Goal: Complete application form

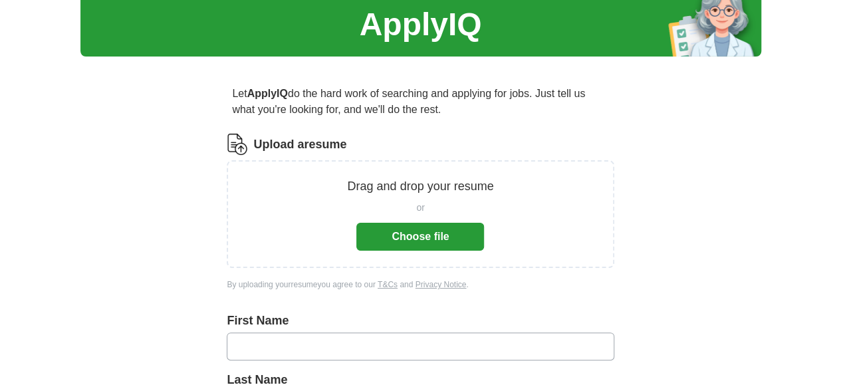
scroll to position [47, 0]
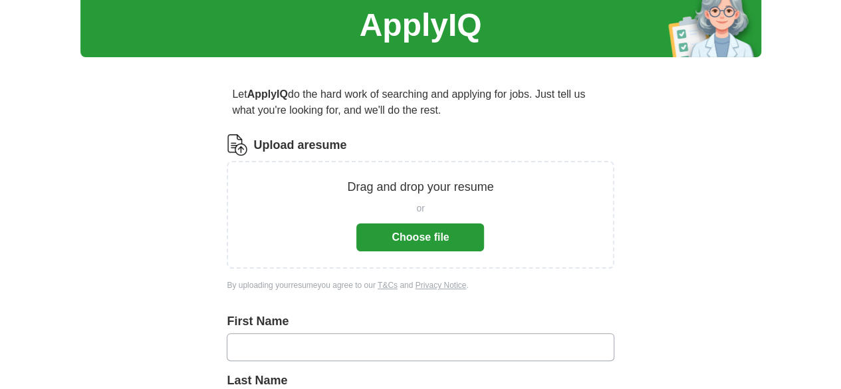
click at [427, 229] on button "Choose file" at bounding box center [420, 237] width 128 height 28
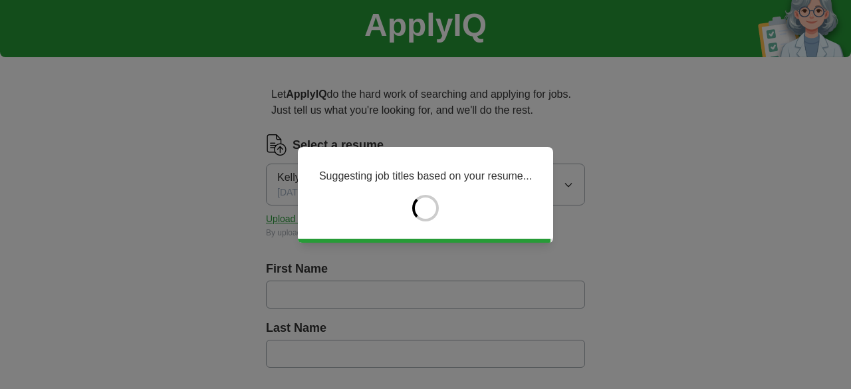
type input "*****"
type input "****"
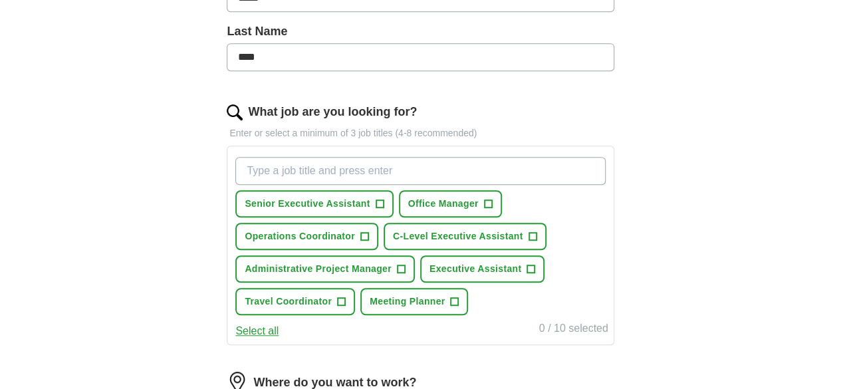
scroll to position [347, 0]
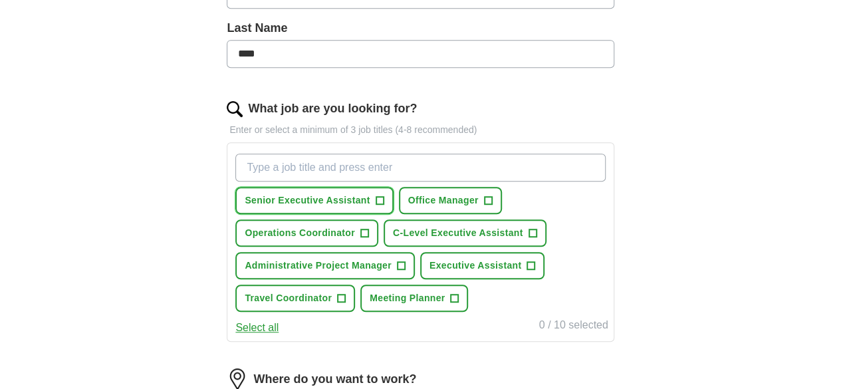
click at [384, 199] on span "+" at bounding box center [380, 200] width 8 height 11
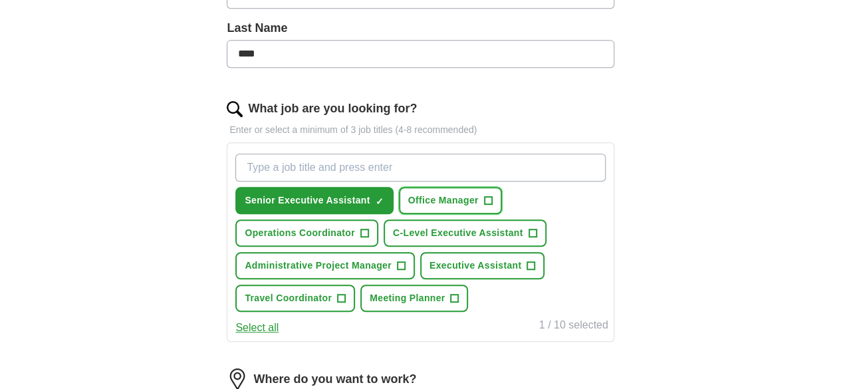
click at [492, 195] on span "+" at bounding box center [488, 200] width 8 height 11
click at [528, 239] on span "+" at bounding box center [532, 233] width 8 height 11
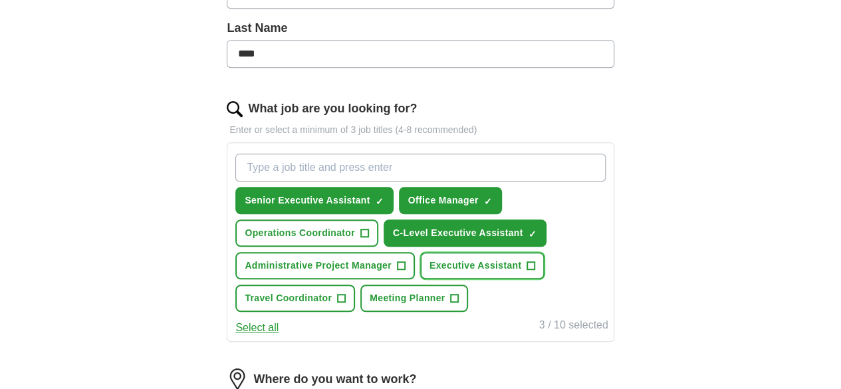
click at [527, 271] on span "+" at bounding box center [531, 266] width 8 height 11
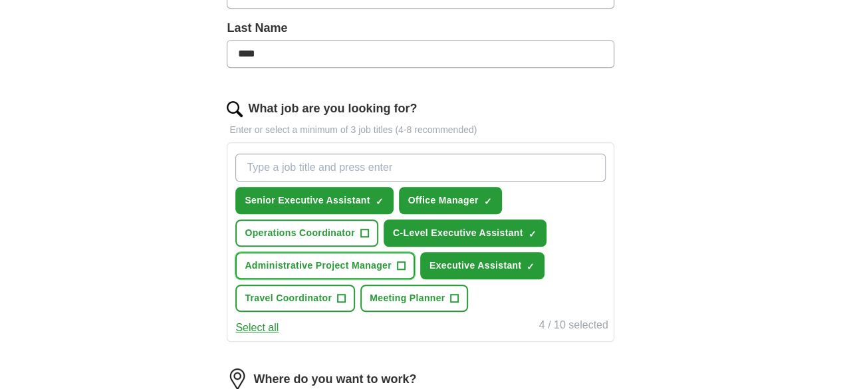
click at [405, 271] on span "+" at bounding box center [401, 266] width 8 height 11
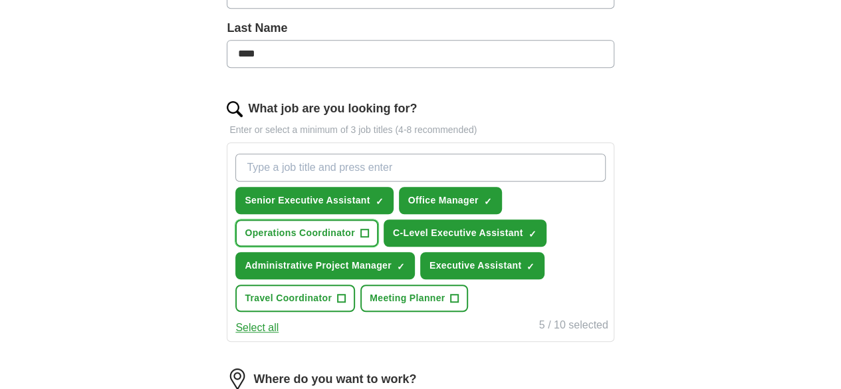
click at [378, 237] on button "Operations Coordinator +" at bounding box center [306, 232] width 143 height 27
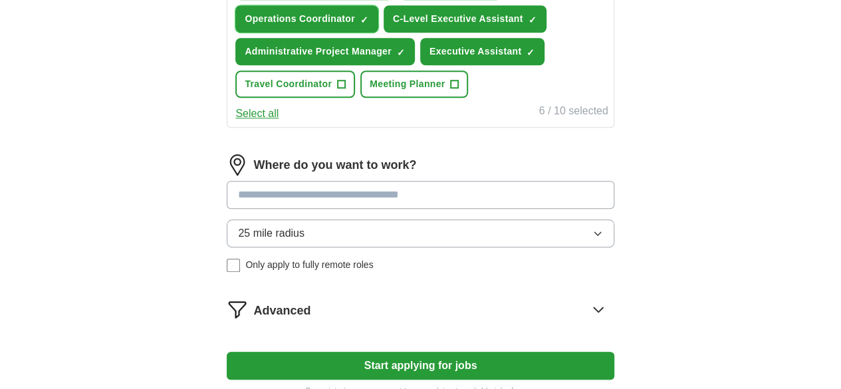
scroll to position [578, 0]
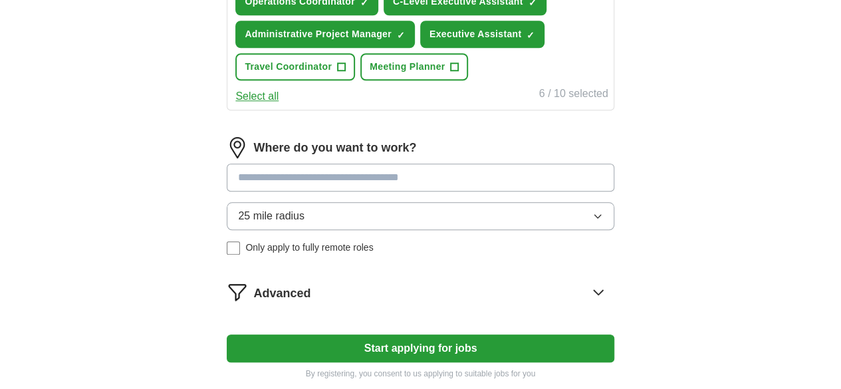
click at [336, 191] on input at bounding box center [420, 178] width 387 height 28
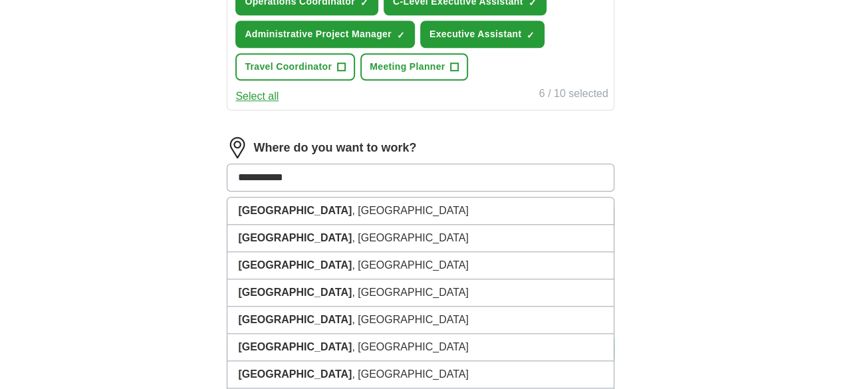
type input "**********"
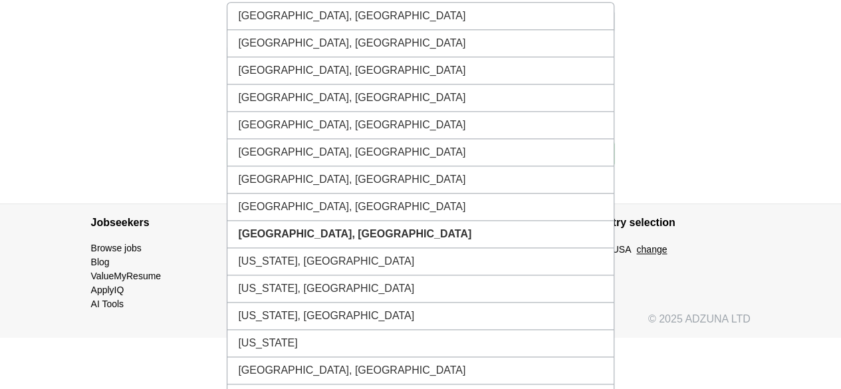
scroll to position [793, 0]
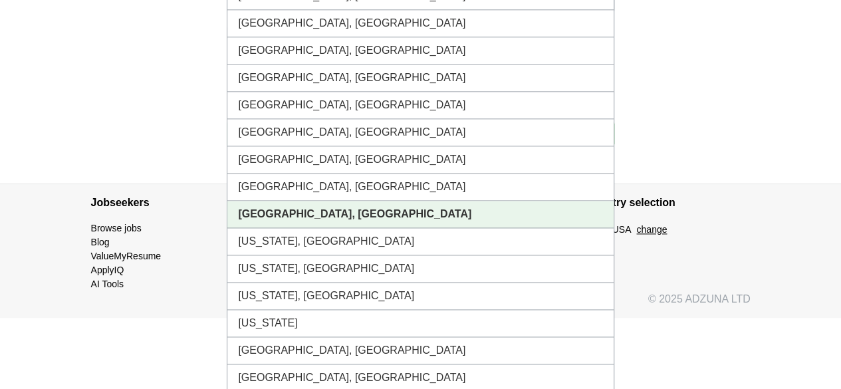
click at [370, 228] on li "[GEOGRAPHIC_DATA], [GEOGRAPHIC_DATA]" at bounding box center [420, 214] width 386 height 27
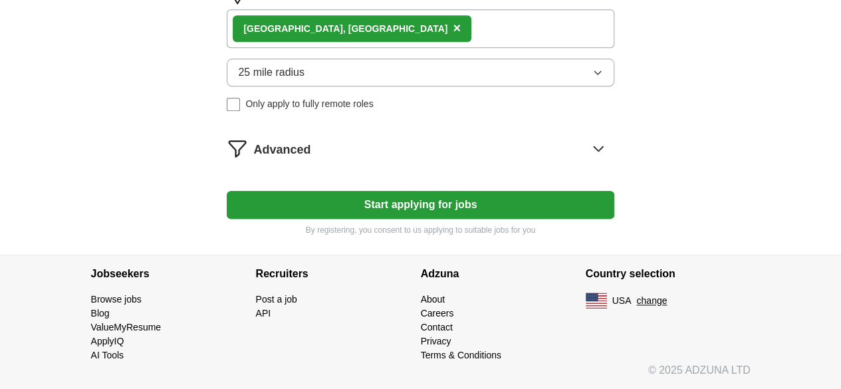
click at [419, 33] on div "Leesburg, VA ×" at bounding box center [420, 28] width 387 height 39
click at [421, 39] on div "Leesburg, VA ×" at bounding box center [420, 28] width 387 height 39
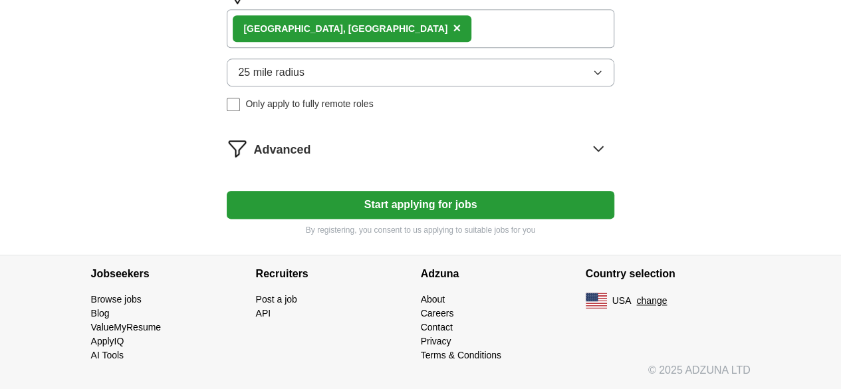
click at [420, 39] on div "Leesburg, VA ×" at bounding box center [420, 28] width 387 height 39
click at [501, 48] on div "Leesburg, VA ×" at bounding box center [420, 28] width 387 height 39
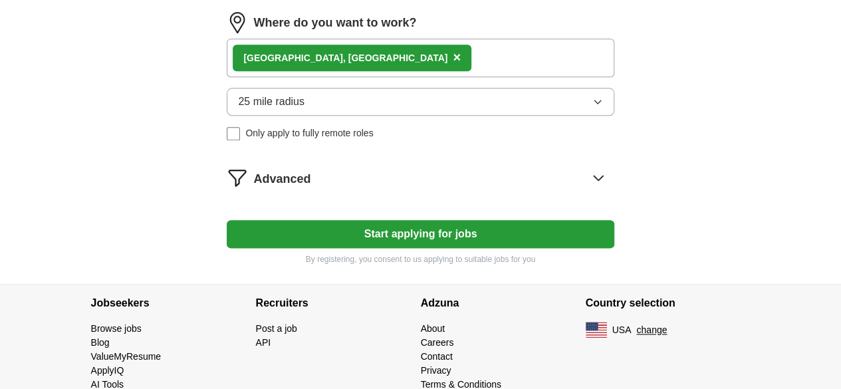
scroll to position [703, 0]
click at [443, 77] on div "Leesburg, VA ×" at bounding box center [420, 58] width 387 height 39
click at [441, 77] on div "Leesburg, VA ×" at bounding box center [420, 58] width 387 height 39
click at [594, 180] on icon at bounding box center [598, 177] width 9 height 5
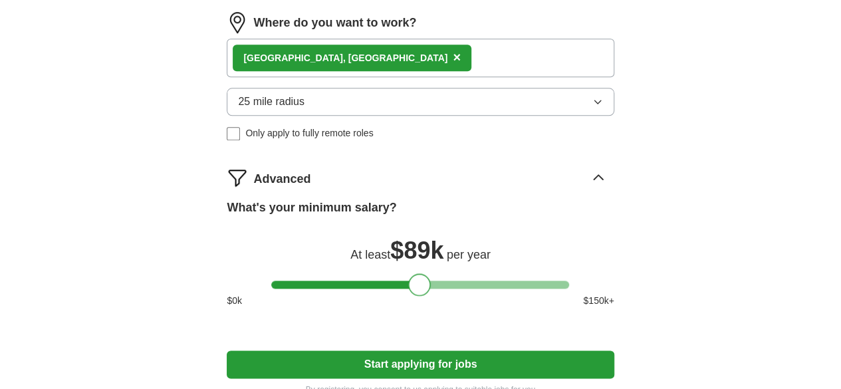
drag, startPoint x: 284, startPoint y: 347, endPoint x: 421, endPoint y: 348, distance: 136.9
click at [421, 296] on div at bounding box center [419, 284] width 23 height 23
click at [443, 77] on div "Leesburg, VA ×" at bounding box center [420, 58] width 387 height 39
click at [447, 77] on div "Leesburg, VA ×" at bounding box center [420, 58] width 387 height 39
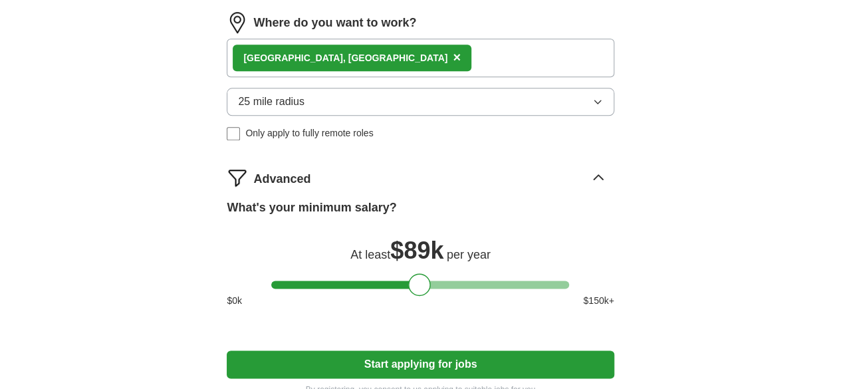
click at [441, 77] on div "Leesburg, VA ×" at bounding box center [420, 58] width 387 height 39
click at [427, 116] on button "25 mile radius" at bounding box center [420, 102] width 387 height 28
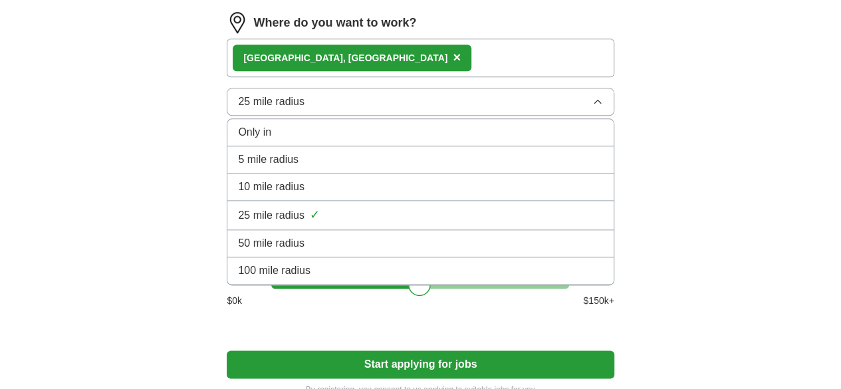
click at [371, 251] on div "50 mile radius" at bounding box center [420, 243] width 364 height 16
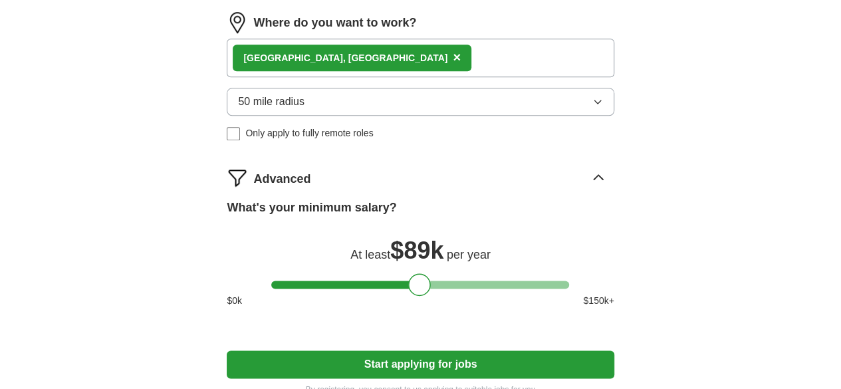
click at [266, 151] on div "Where do you want to work? Leesburg, VA × 50 mile radius Only apply to fully re…" at bounding box center [420, 81] width 387 height 139
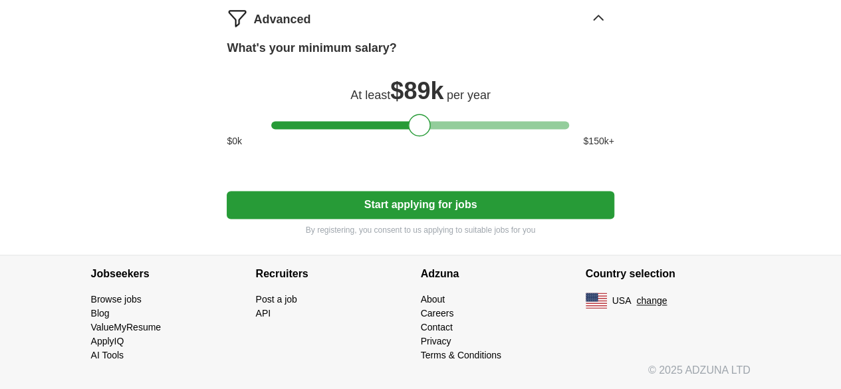
scroll to position [924, 0]
click at [477, 203] on button "Start applying for jobs" at bounding box center [420, 205] width 387 height 28
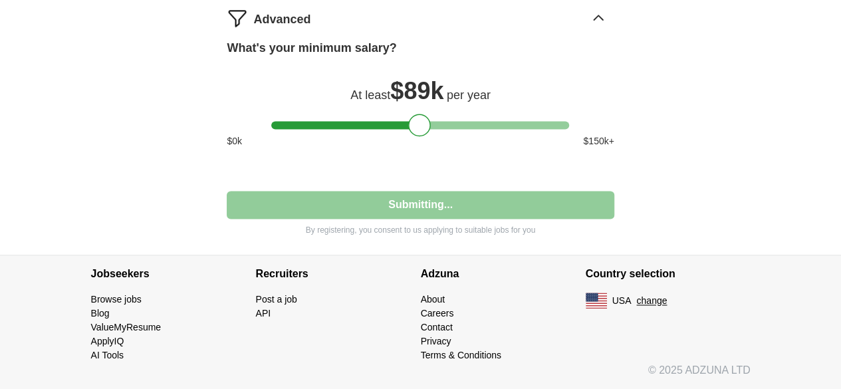
select select "**"
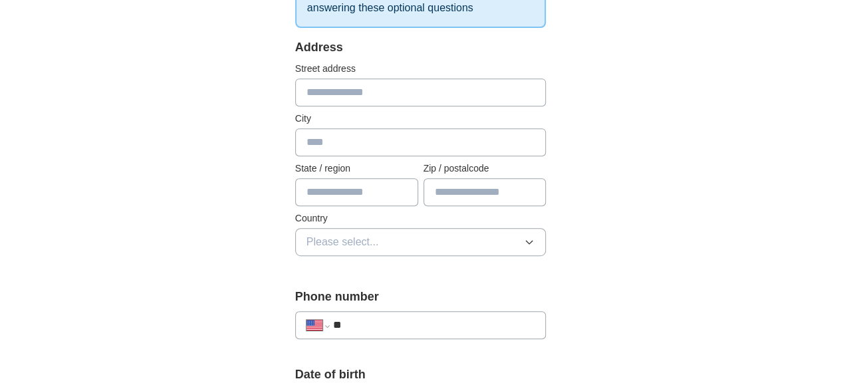
scroll to position [273, 0]
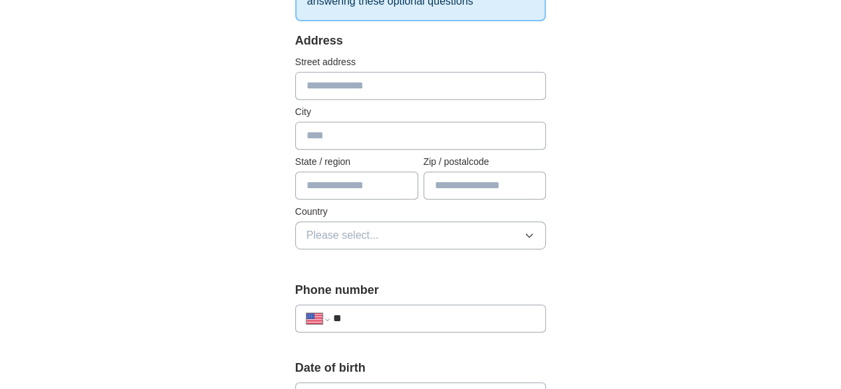
click at [371, 83] on input "text" at bounding box center [420, 86] width 251 height 28
type input "**********"
type input "**"
type input "*****"
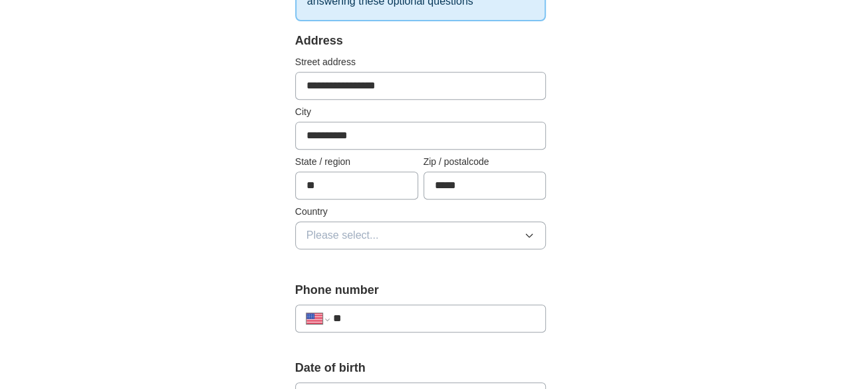
click at [376, 236] on button "Please select..." at bounding box center [420, 235] width 251 height 28
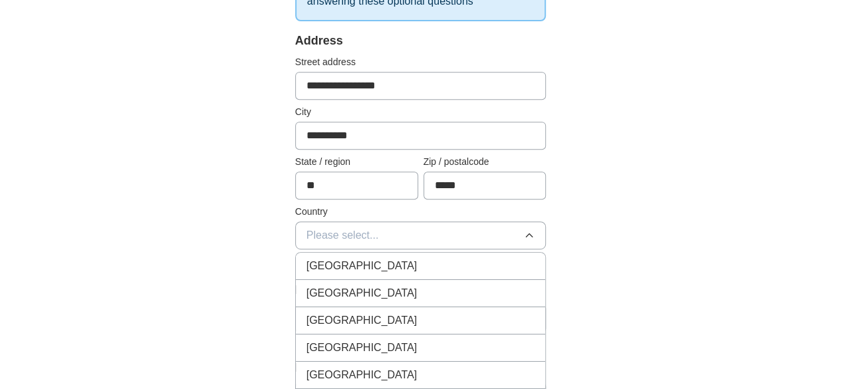
click at [374, 282] on li "United States" at bounding box center [421, 293] width 250 height 27
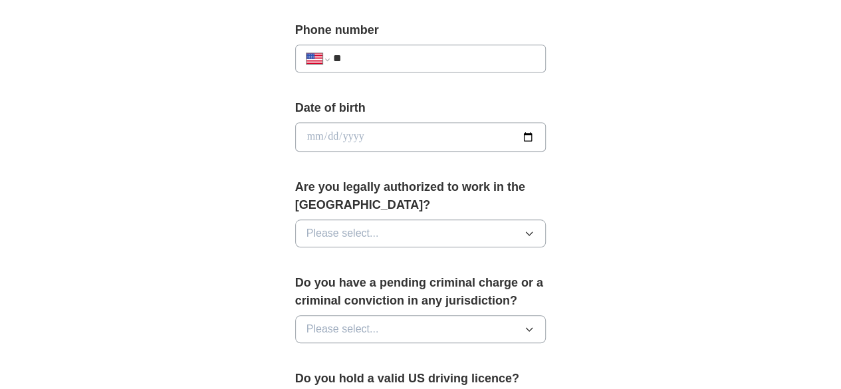
scroll to position [546, 0]
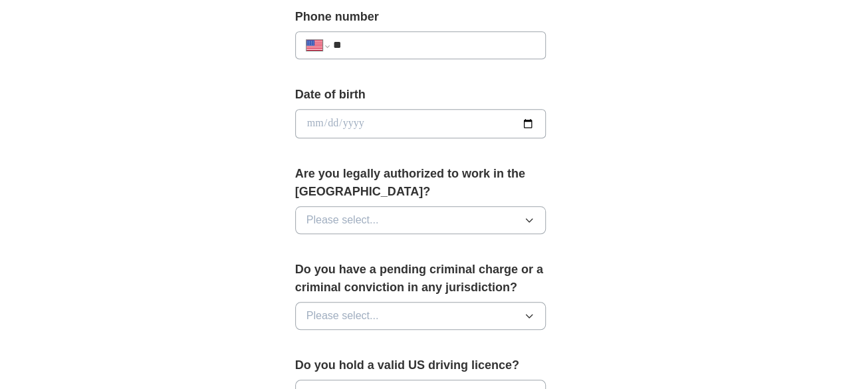
click at [360, 39] on input "**" at bounding box center [434, 45] width 202 height 16
type input "**********"
click at [330, 117] on input "date" at bounding box center [420, 123] width 251 height 29
click at [295, 124] on input "date" at bounding box center [420, 123] width 251 height 29
type input "**********"
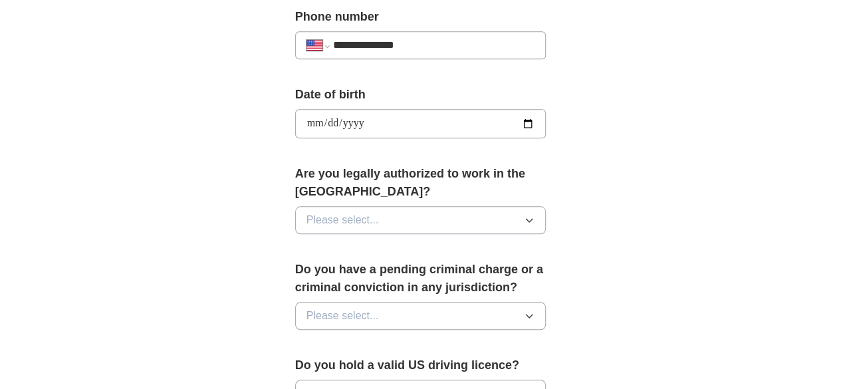
click at [389, 206] on button "Please select..." at bounding box center [420, 220] width 251 height 28
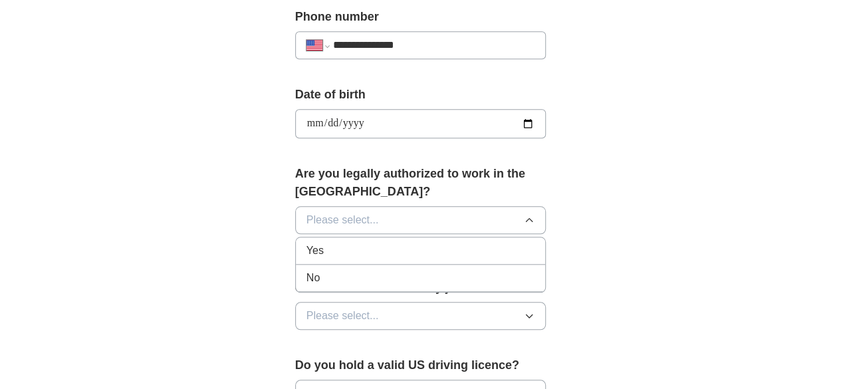
click at [322, 243] on div "Yes" at bounding box center [420, 251] width 229 height 16
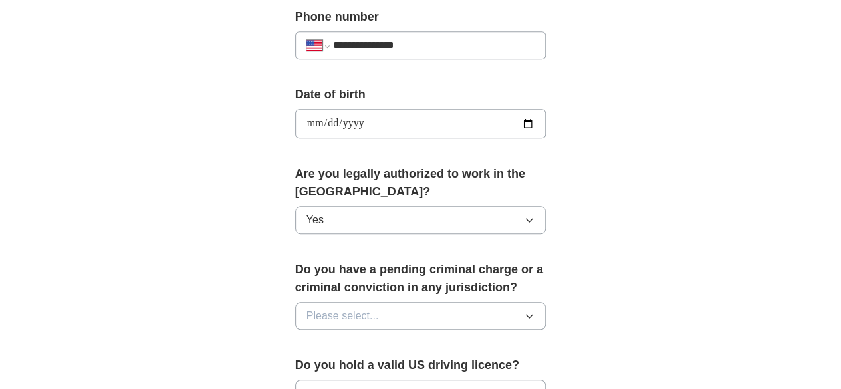
click at [339, 308] on span "Please select..." at bounding box center [342, 316] width 72 height 16
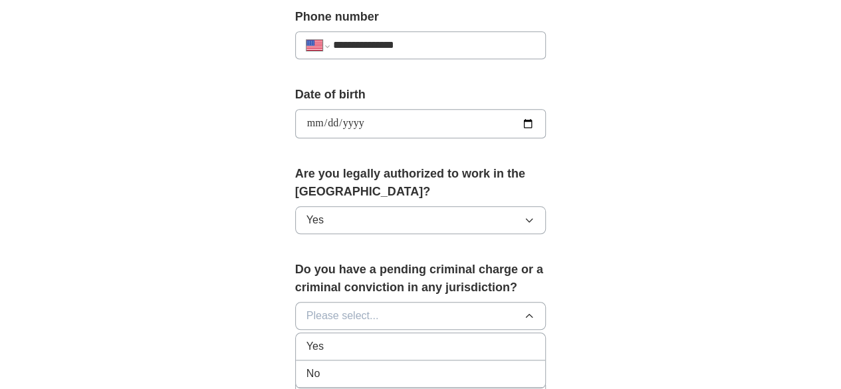
click at [317, 366] on div "No" at bounding box center [420, 374] width 229 height 16
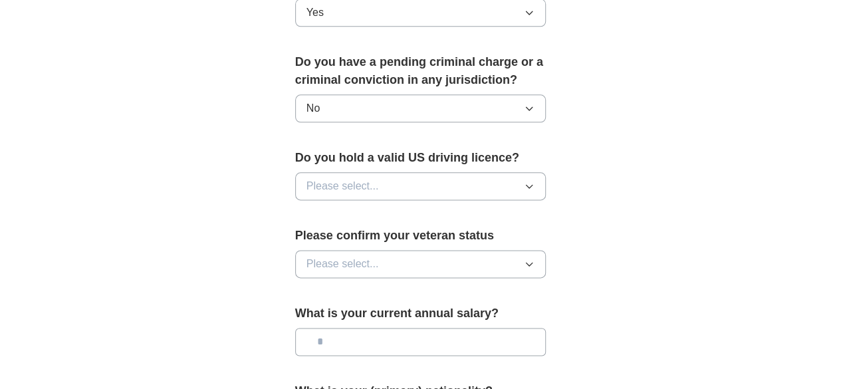
scroll to position [756, 0]
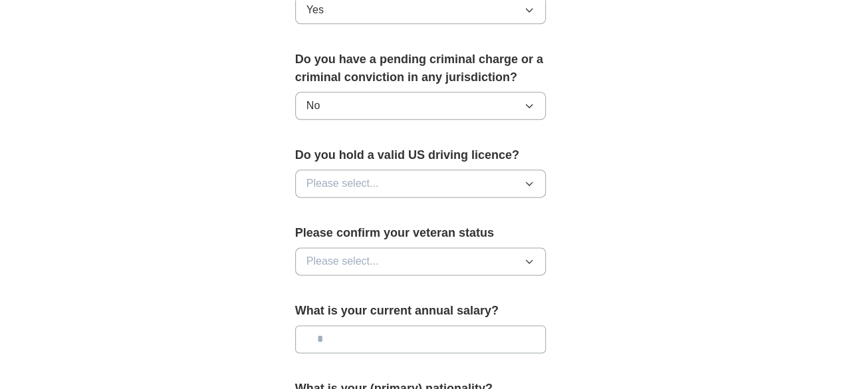
click at [534, 178] on icon "button" at bounding box center [529, 183] width 11 height 11
click at [380, 206] on div "Yes" at bounding box center [420, 214] width 229 height 16
click at [392, 247] on button "Please select..." at bounding box center [420, 261] width 251 height 28
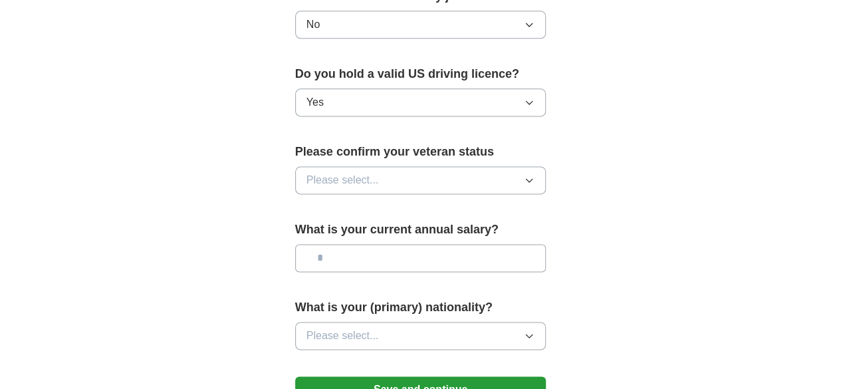
scroll to position [863, 0]
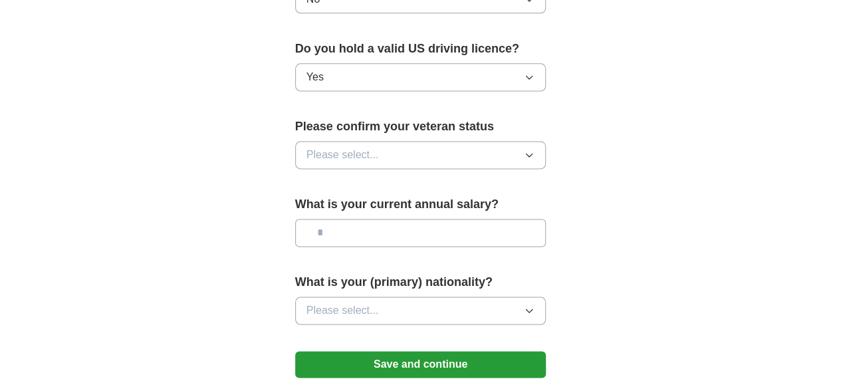
click at [546, 141] on button "Please select..." at bounding box center [420, 155] width 251 height 28
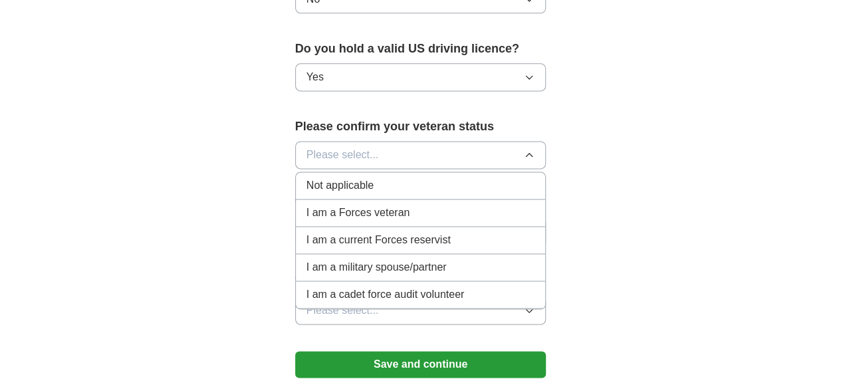
click at [401, 174] on li "Not applicable" at bounding box center [421, 185] width 250 height 27
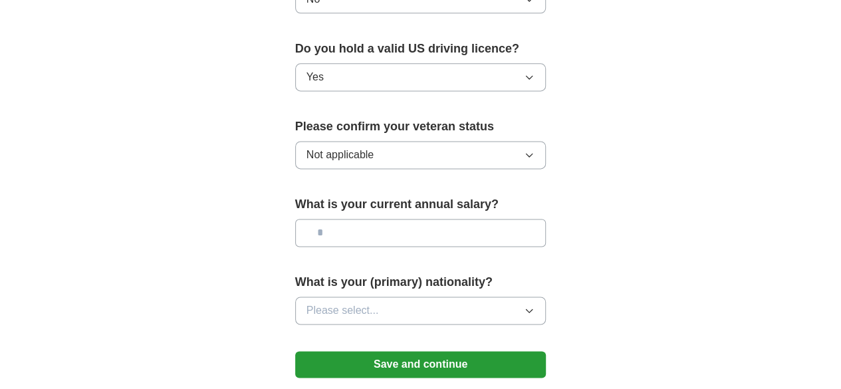
click at [367, 219] on input "text" at bounding box center [420, 233] width 251 height 28
type input "********"
click at [390, 296] on button "Please select..." at bounding box center [420, 310] width 251 height 28
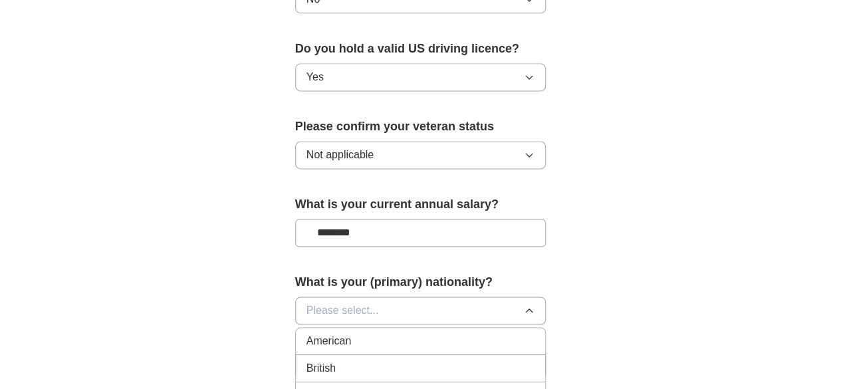
click at [407, 333] on div "American" at bounding box center [420, 341] width 229 height 16
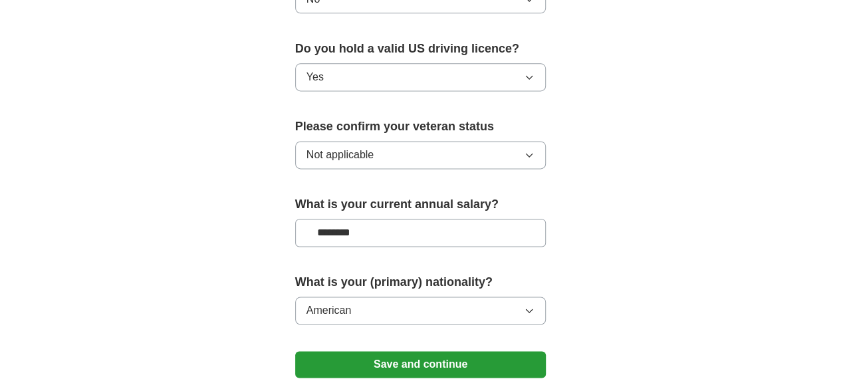
click at [449, 351] on button "Save and continue" at bounding box center [420, 364] width 251 height 27
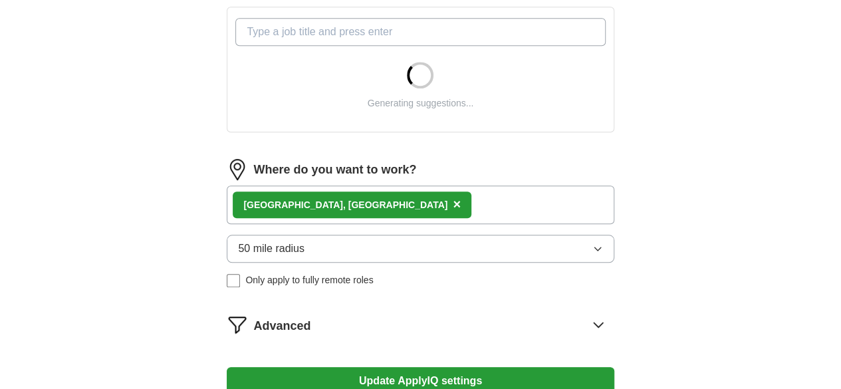
scroll to position [491, 0]
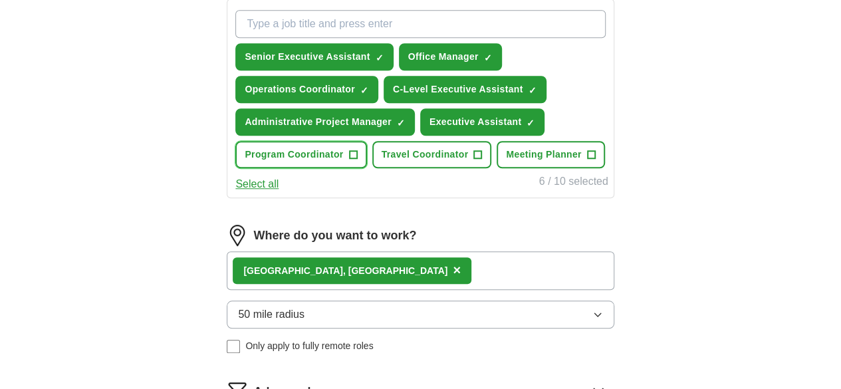
click at [366, 168] on button "Program Coordinator +" at bounding box center [300, 154] width 131 height 27
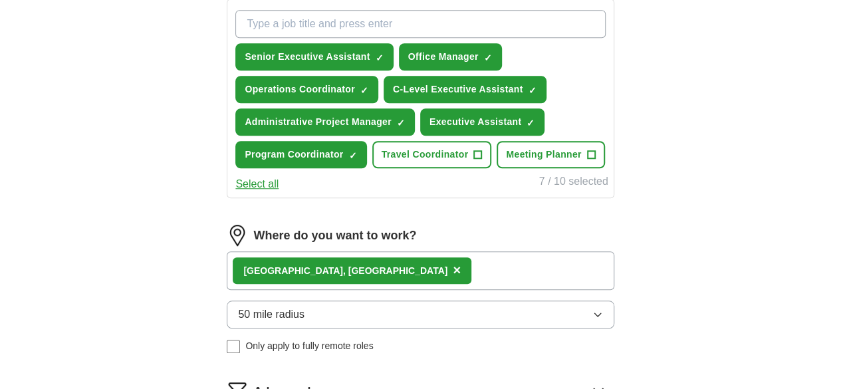
click at [453, 277] on span "×" at bounding box center [457, 270] width 8 height 15
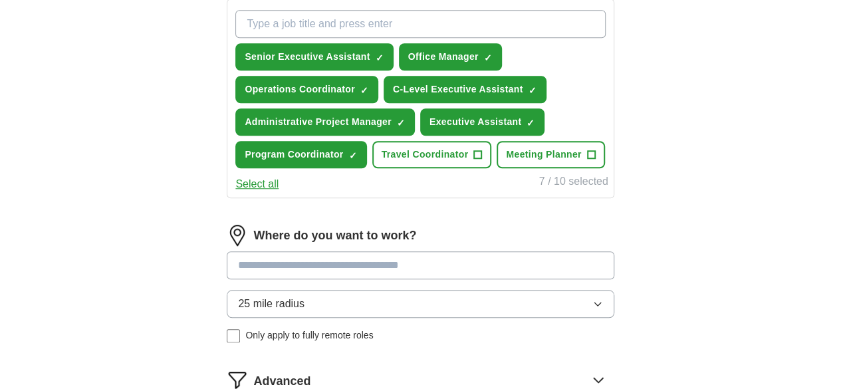
click at [348, 279] on input at bounding box center [420, 265] width 387 height 28
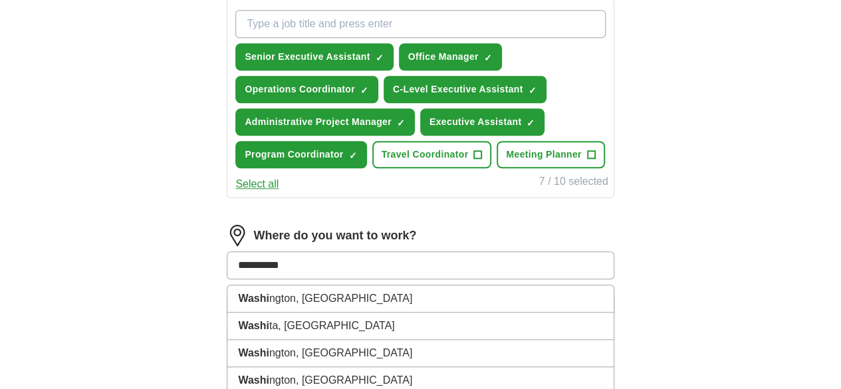
type input "**********"
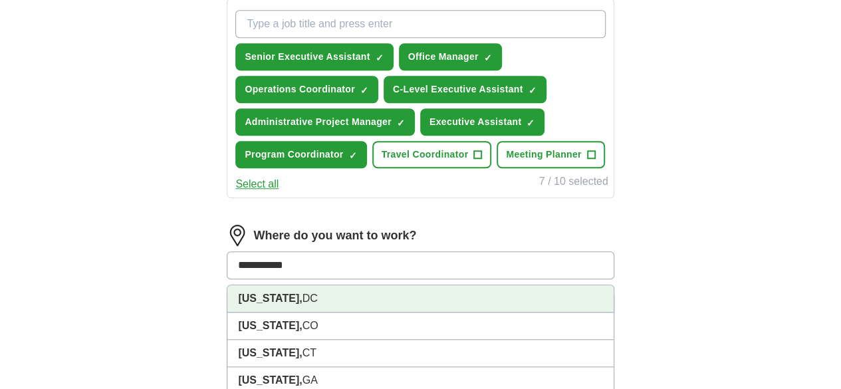
click at [340, 312] on li "[US_STATE], [GEOGRAPHIC_DATA]" at bounding box center [420, 298] width 386 height 27
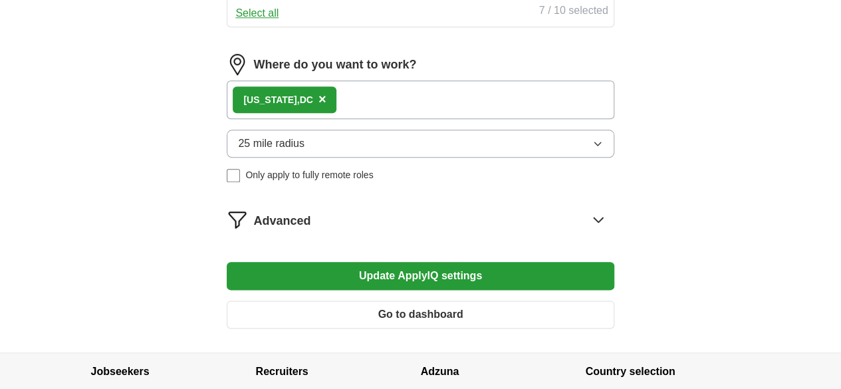
scroll to position [663, 0]
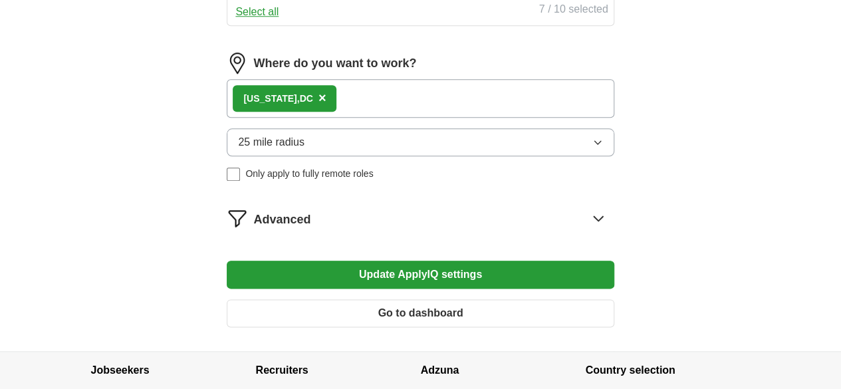
click at [592, 148] on icon "button" at bounding box center [597, 142] width 11 height 11
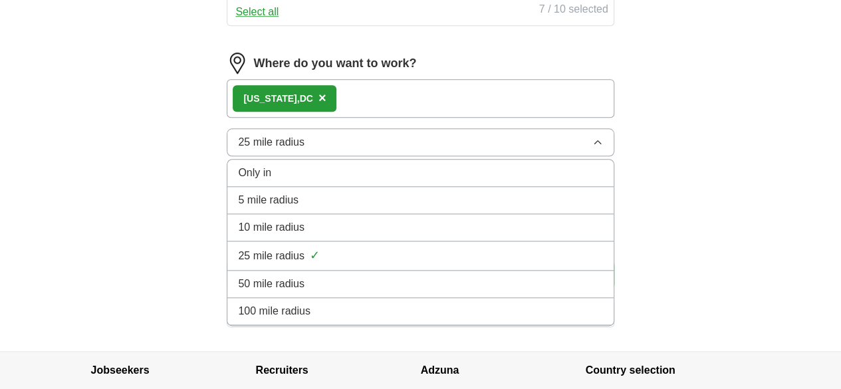
click at [304, 292] on span "50 mile radius" at bounding box center [271, 284] width 66 height 16
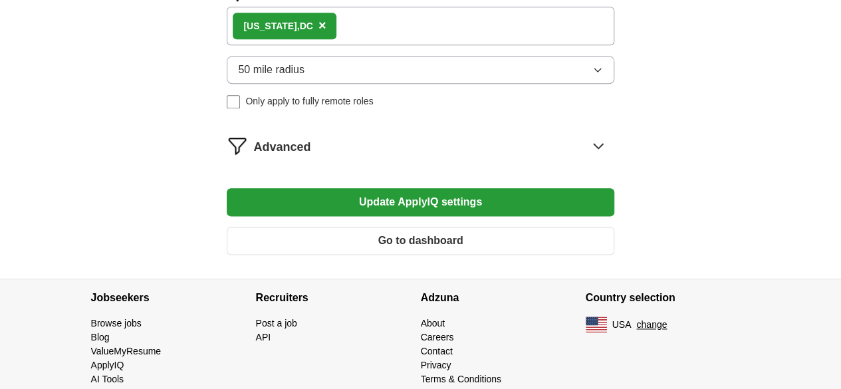
scroll to position [820, 0]
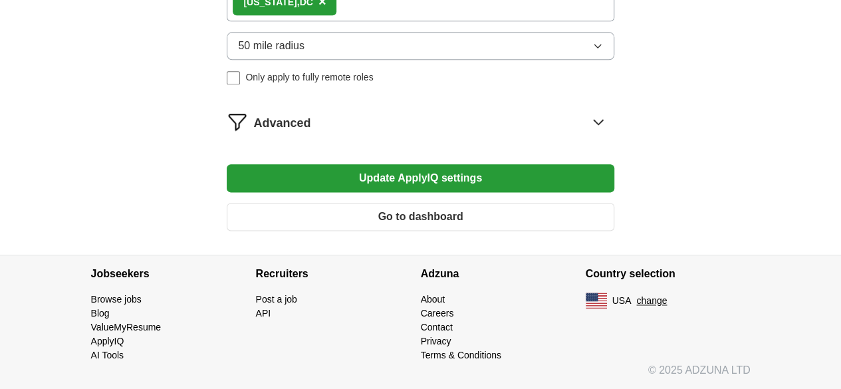
click at [404, 181] on button "Update ApplyIQ settings" at bounding box center [420, 178] width 387 height 28
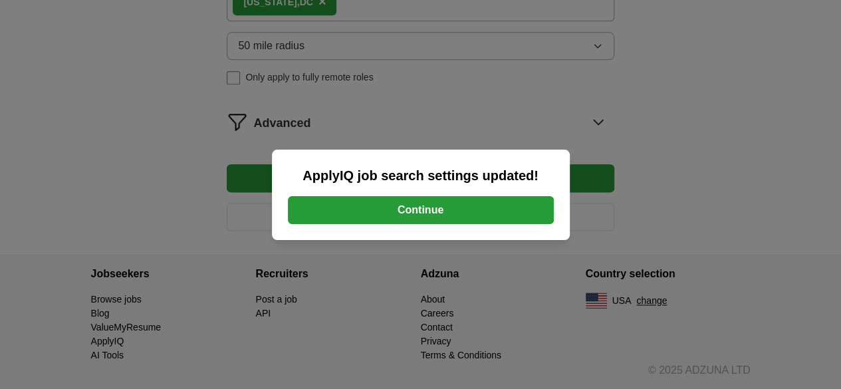
click at [409, 202] on button "Continue" at bounding box center [421, 210] width 266 height 28
